Goal: Information Seeking & Learning: Check status

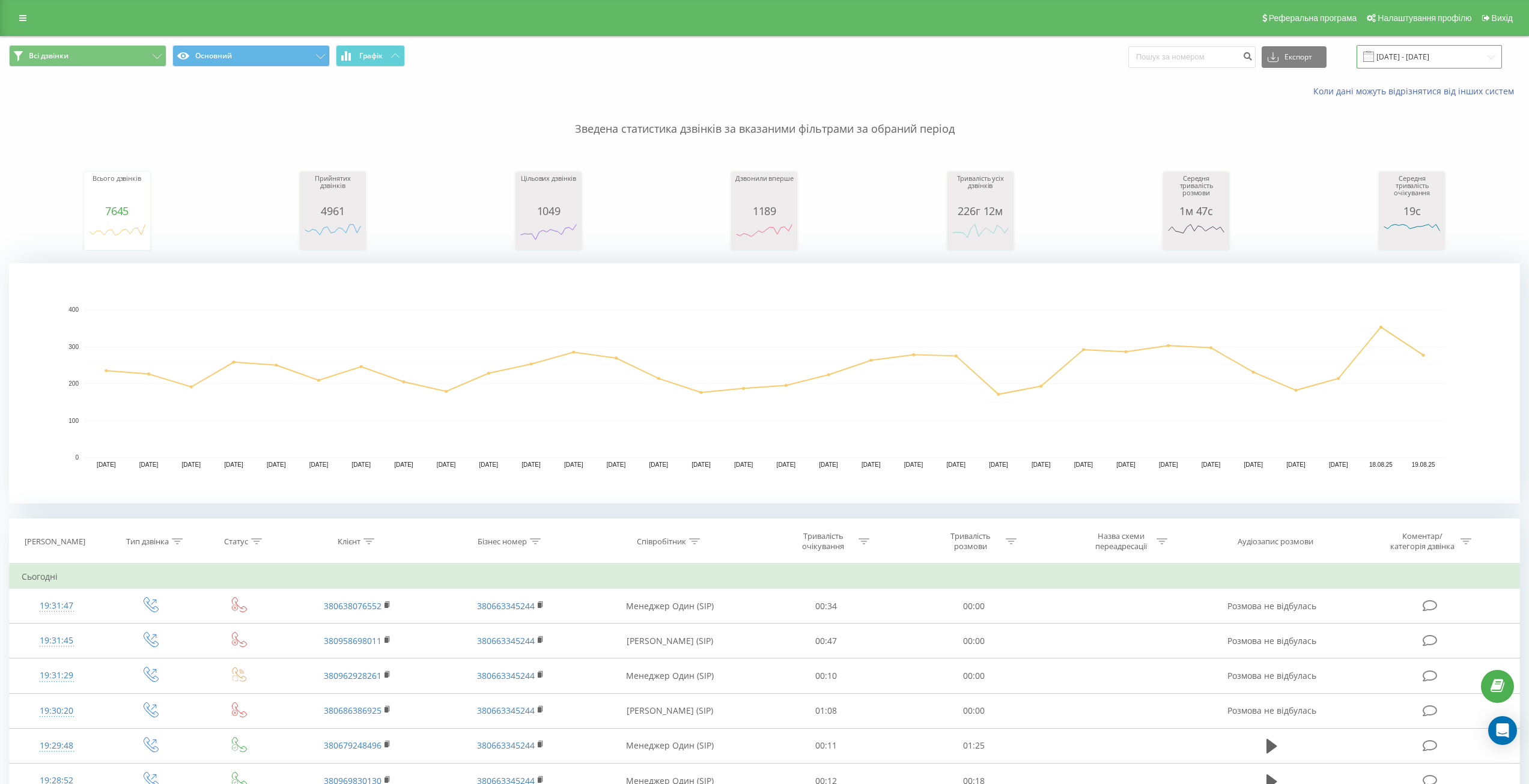
click at [1423, 55] on input "[DATE] - [DATE]" at bounding box center [1429, 57] width 146 height 23
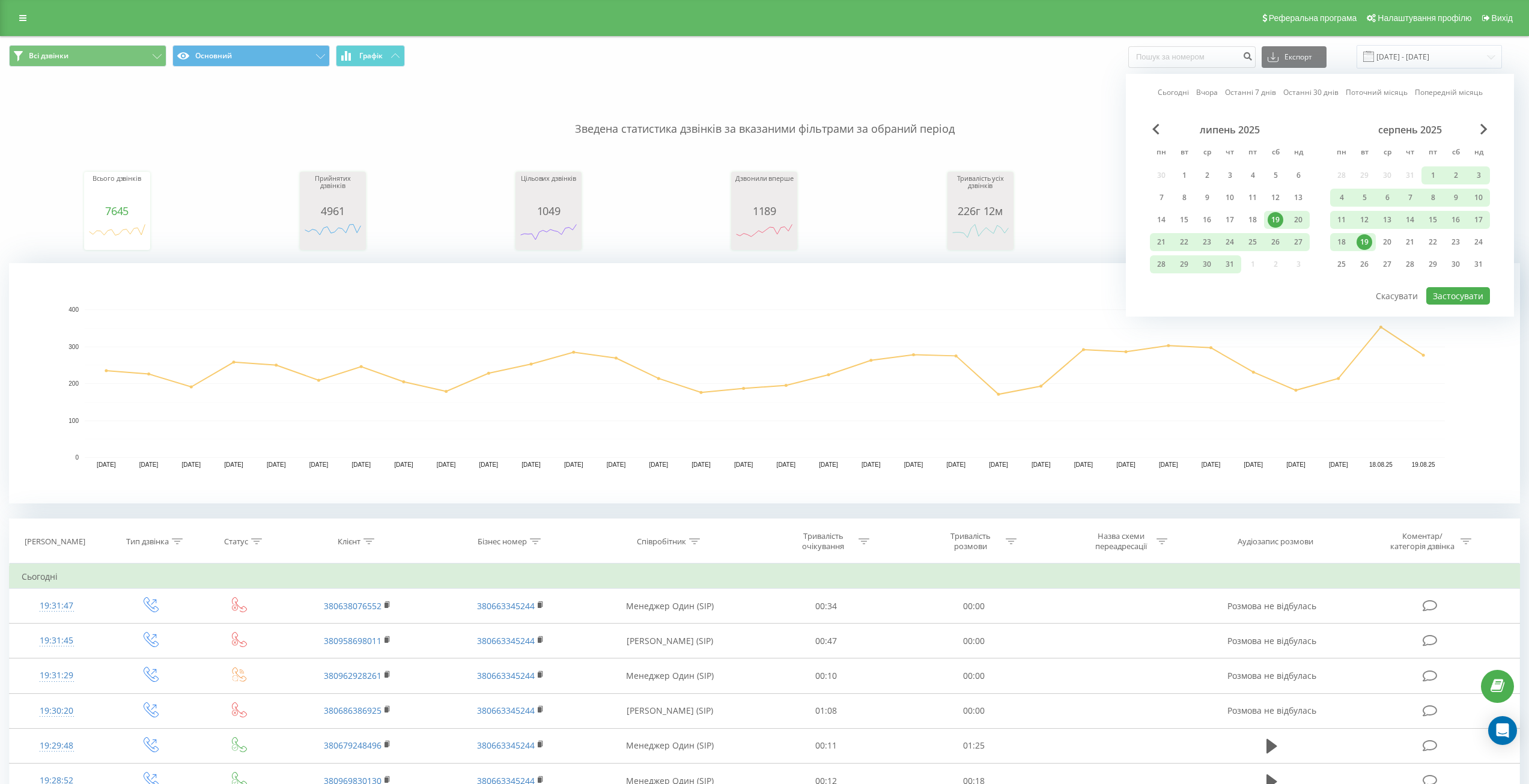
click at [1368, 248] on div "19" at bounding box center [1364, 242] width 15 height 15
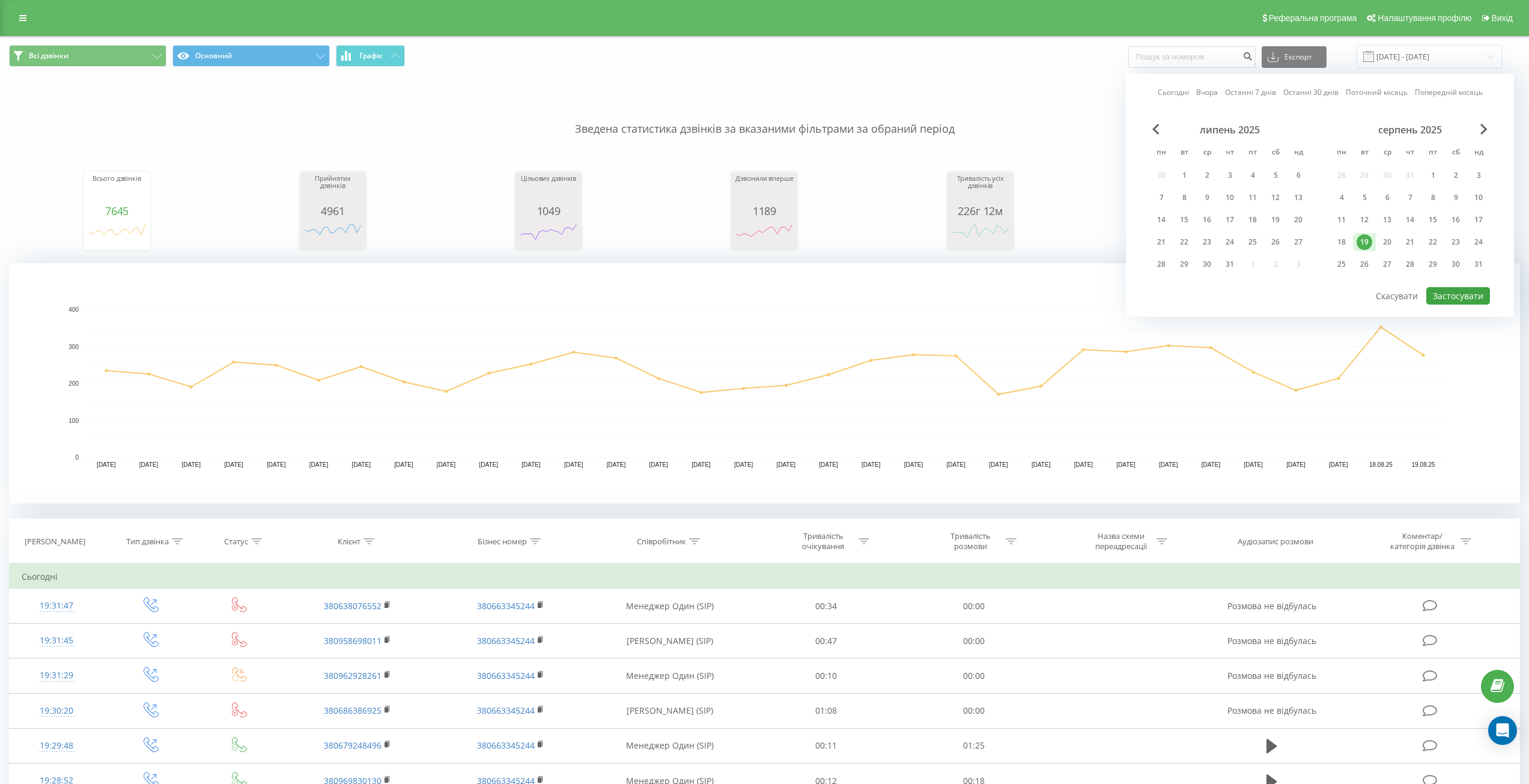
click at [1459, 287] on div at bounding box center [1319, 287] width 340 height 1
click at [1461, 290] on button "Застосувати" at bounding box center [1458, 296] width 63 height 17
type input "[DATE] - [DATE]"
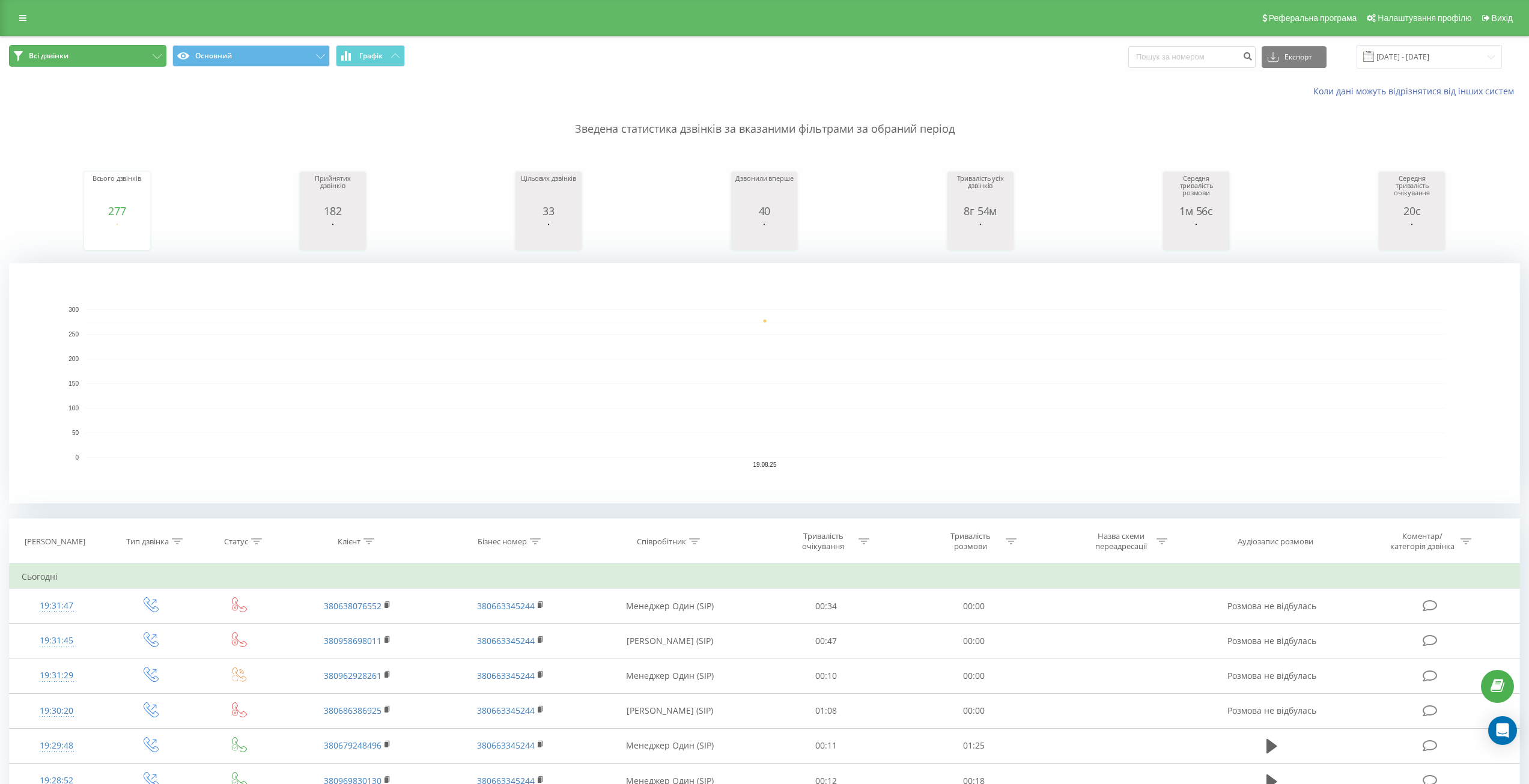
click at [94, 58] on button "Всі дзвінки" at bounding box center [87, 56] width 157 height 22
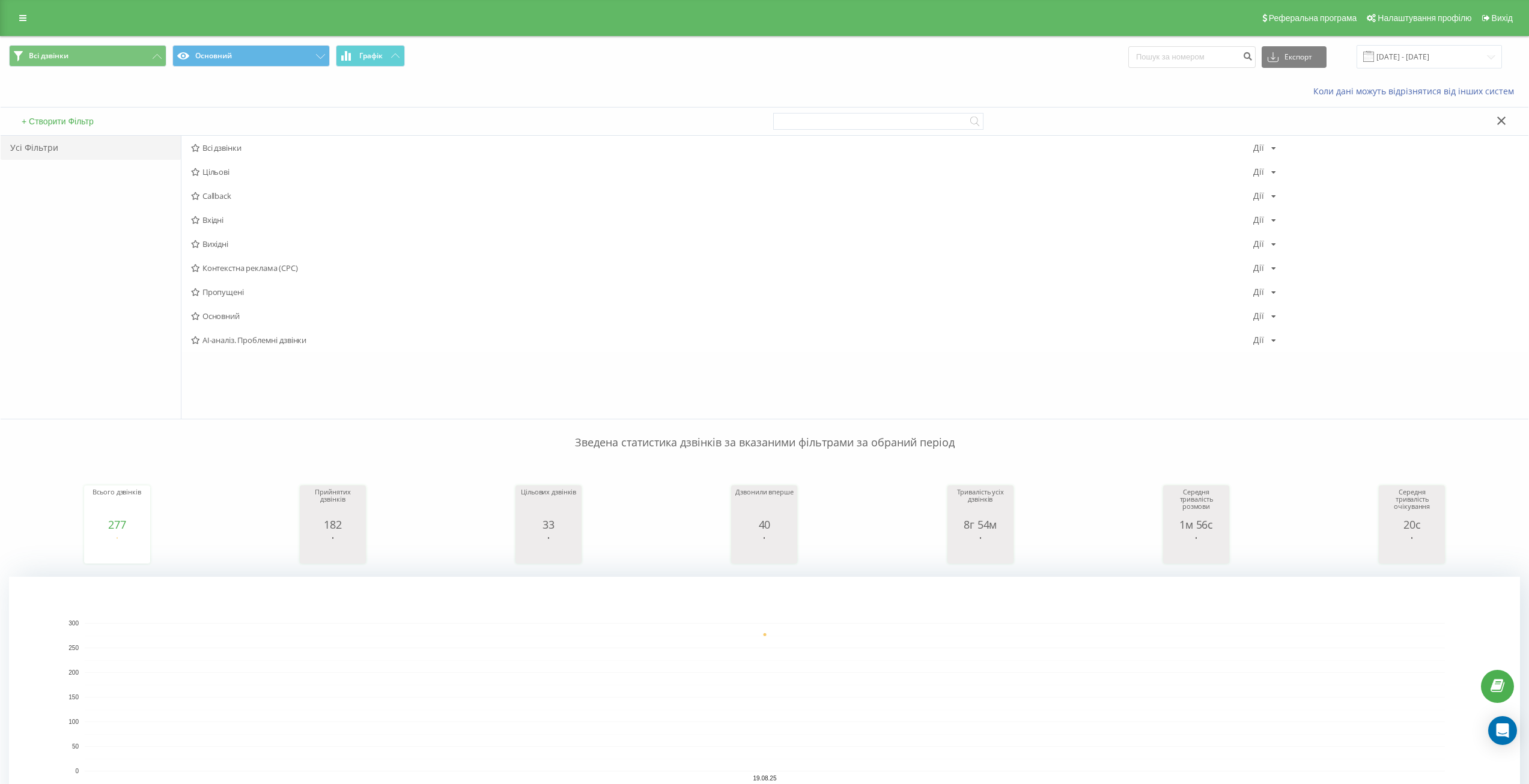
click at [218, 221] on span "Вхідні" at bounding box center [722, 220] width 1062 height 9
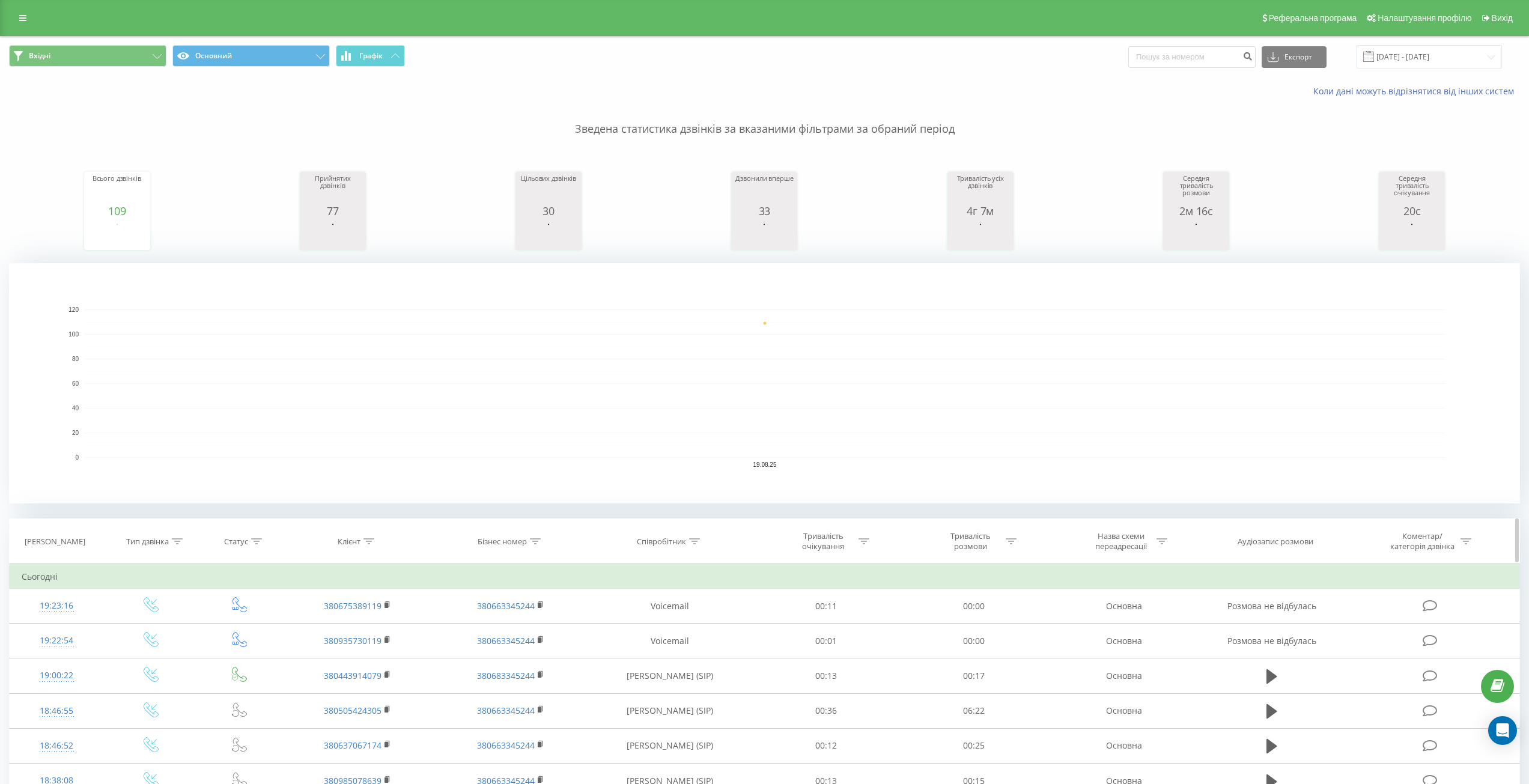
click at [692, 539] on icon at bounding box center [694, 541] width 11 height 6
click at [673, 627] on input "text" at bounding box center [669, 627] width 106 height 21
type input "бело"
click button "OK" at bounding box center [695, 652] width 51 height 15
click at [693, 541] on icon at bounding box center [694, 541] width 11 height 6
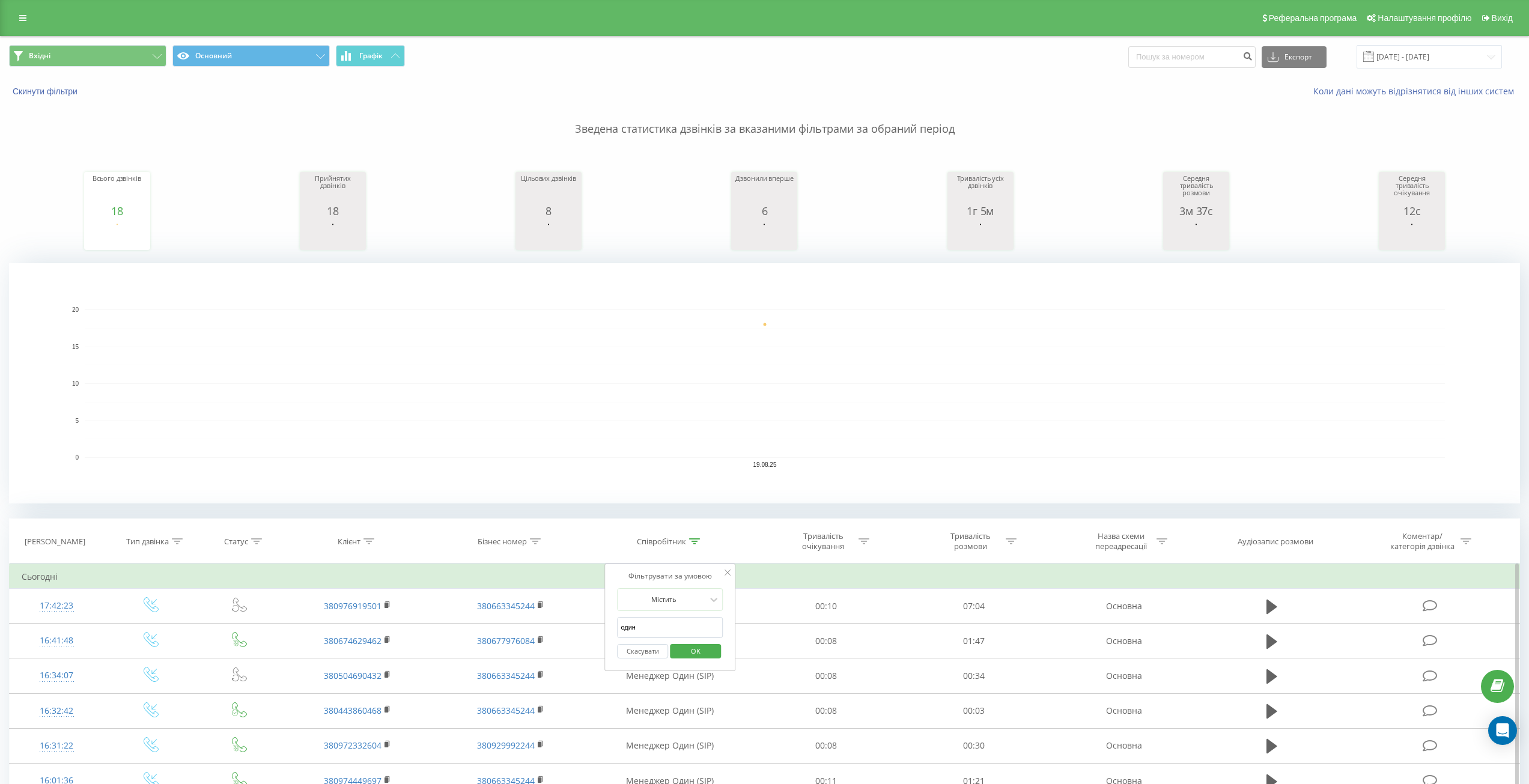
drag, startPoint x: 671, startPoint y: 627, endPoint x: 609, endPoint y: 622, distance: 62.2
click at [609, 622] on div "Фільтрувати за умовою Містить один Скасувати OK" at bounding box center [670, 617] width 131 height 108
type input "шару"
click button "OK" at bounding box center [695, 652] width 51 height 15
